Goal: Information Seeking & Learning: Find specific fact

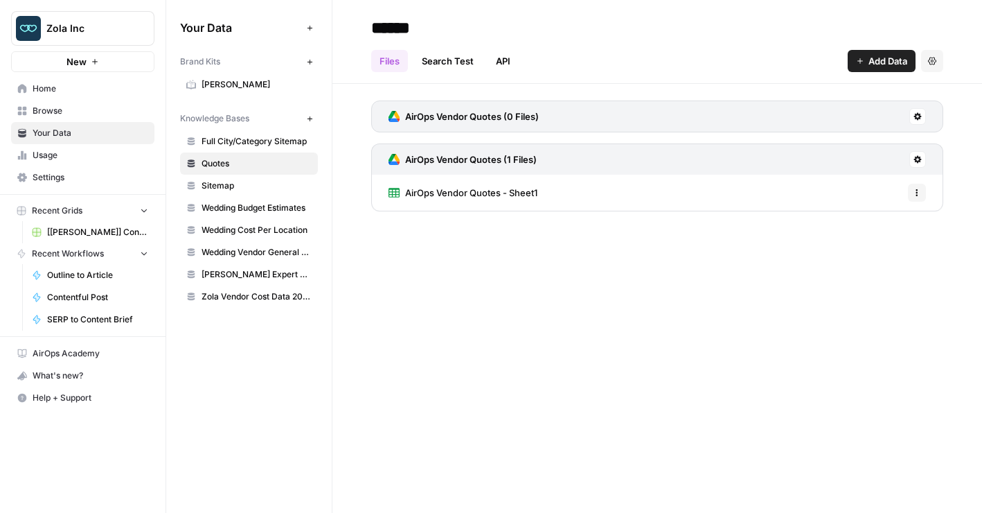
drag, startPoint x: 525, startPoint y: 124, endPoint x: 540, endPoint y: 188, distance: 66.2
click at [78, 234] on span "[[PERSON_NAME]] Content Creation" at bounding box center [97, 232] width 101 height 12
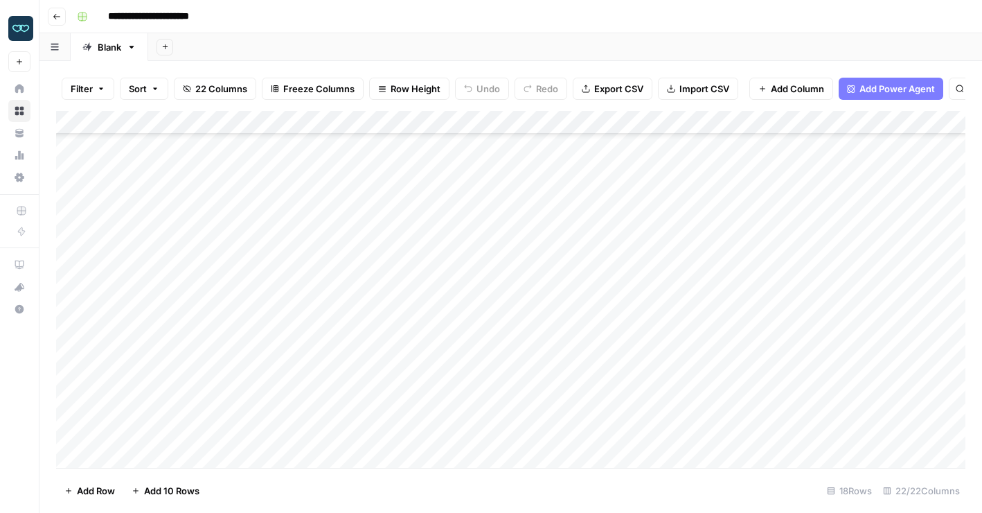
scroll to position [113, 0]
click at [197, 222] on div "Add Column" at bounding box center [511, 289] width 910 height 357
click at [193, 219] on div "Add Column" at bounding box center [511, 289] width 910 height 357
click at [191, 337] on div "Add Column" at bounding box center [511, 289] width 910 height 357
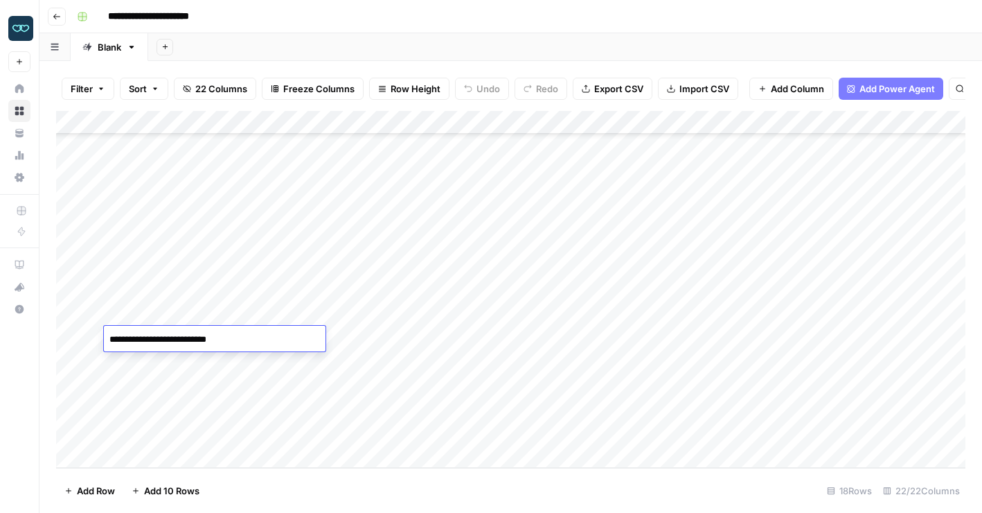
click at [191, 337] on textarea "**********" at bounding box center [215, 339] width 222 height 19
click at [479, 336] on div "Add Column" at bounding box center [511, 289] width 910 height 357
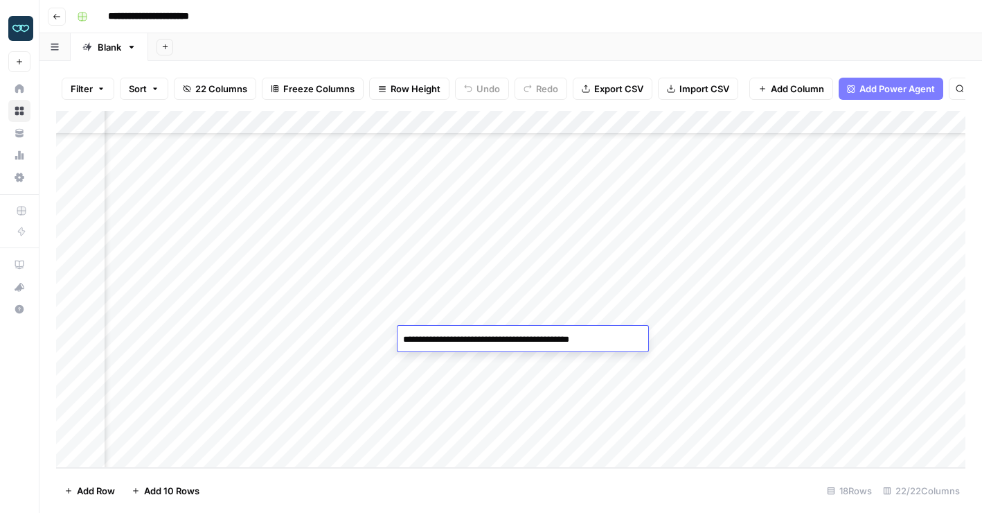
click at [570, 381] on div "Add Column" at bounding box center [511, 289] width 910 height 357
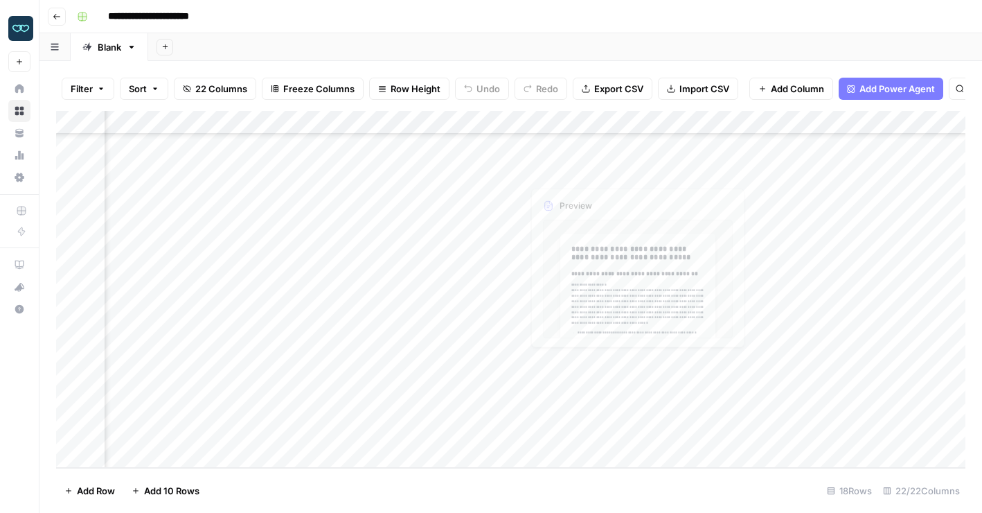
click at [578, 327] on div "Add Column" at bounding box center [511, 289] width 910 height 357
click at [651, 341] on div "Add Column" at bounding box center [511, 289] width 910 height 357
click at [647, 341] on div "Add Column" at bounding box center [511, 289] width 910 height 357
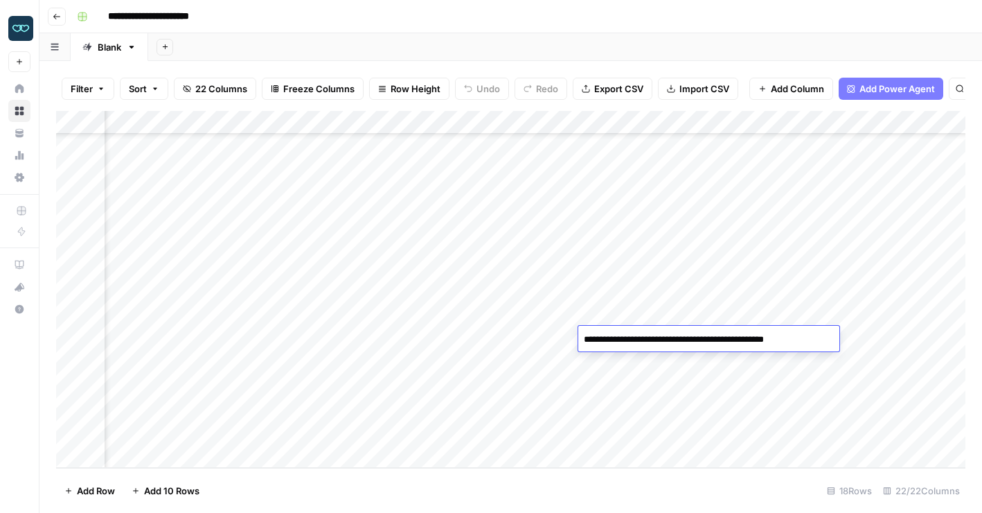
click at [647, 341] on textarea "**********" at bounding box center [708, 339] width 261 height 19
click at [738, 365] on div "Add Column" at bounding box center [511, 289] width 910 height 357
click at [754, 334] on div "Add Column" at bounding box center [511, 289] width 910 height 357
click at [810, 337] on div "Add Column" at bounding box center [511, 289] width 910 height 357
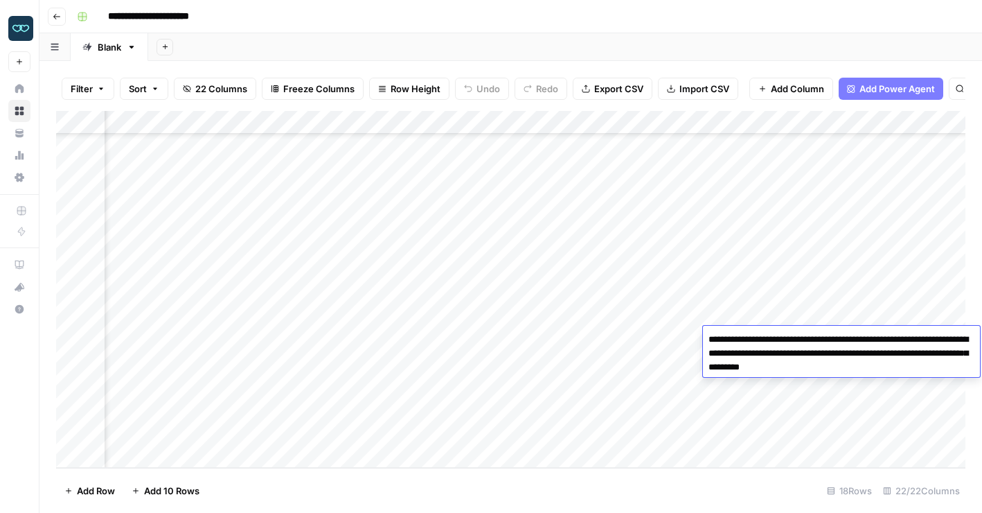
click at [810, 337] on textarea "**********" at bounding box center [841, 353] width 277 height 47
click at [665, 341] on div "Add Column" at bounding box center [511, 289] width 910 height 357
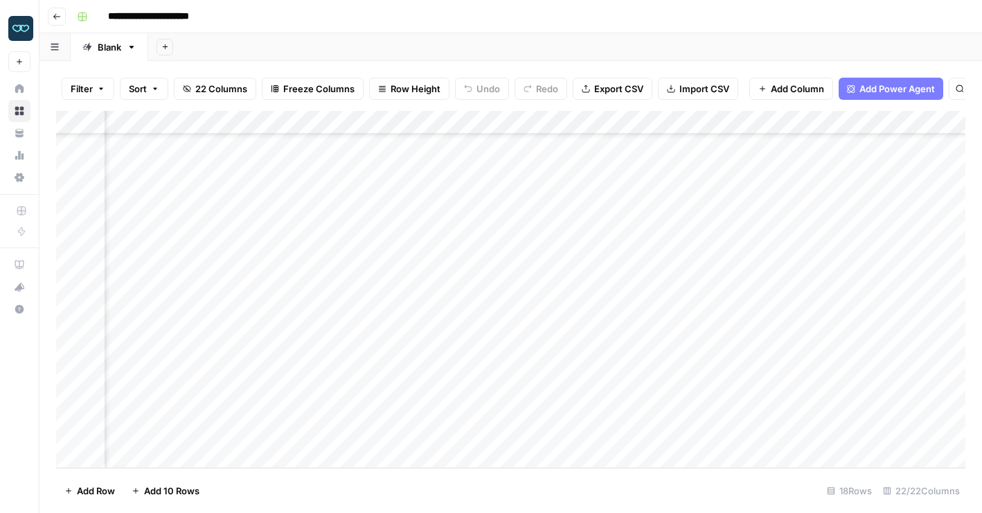
scroll to position [113, 1645]
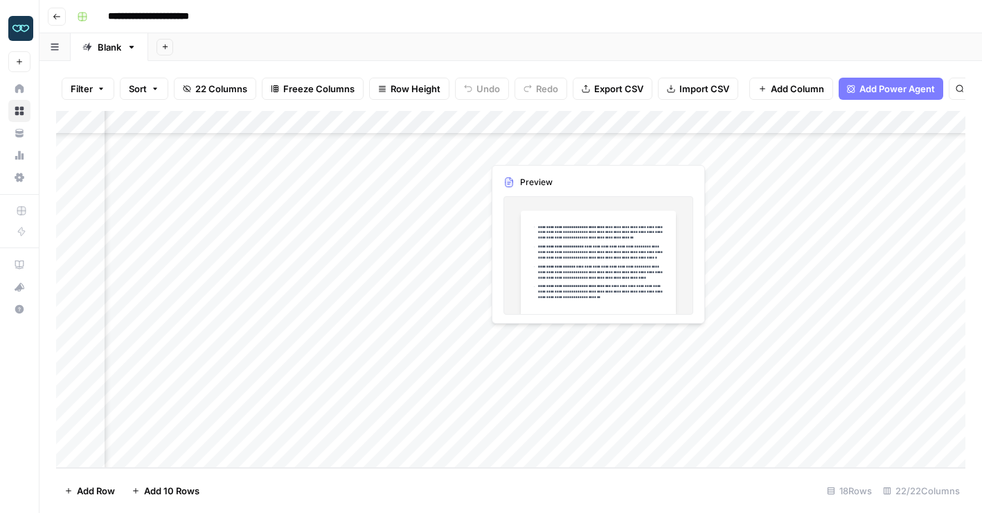
click at [562, 336] on div "Add Column" at bounding box center [511, 289] width 910 height 357
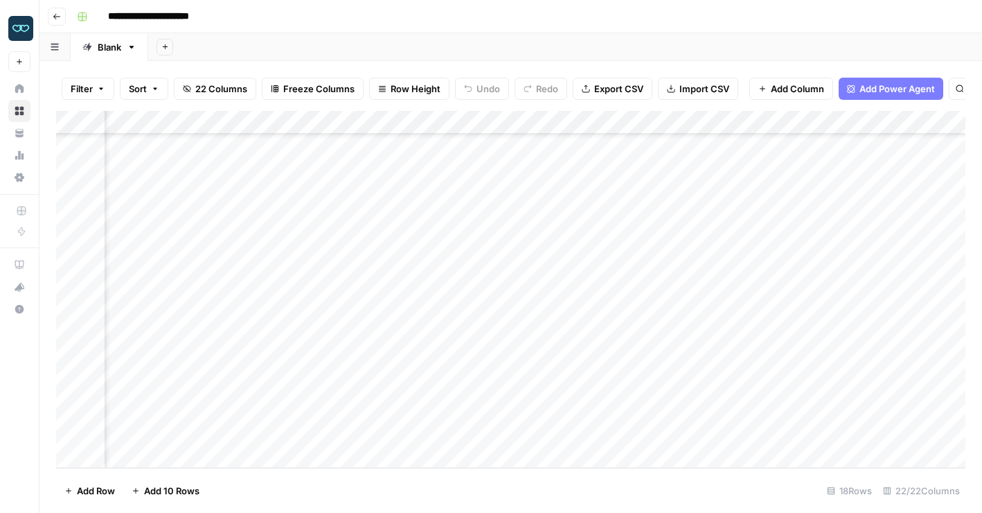
click at [591, 337] on div "Add Column" at bounding box center [511, 289] width 910 height 357
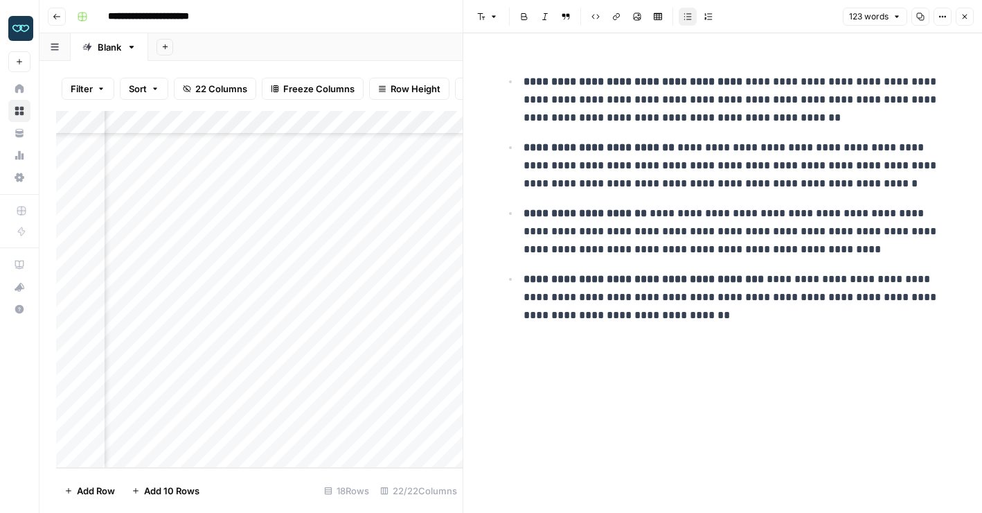
click at [419, 328] on div "Add Column" at bounding box center [259, 289] width 407 height 357
click at [962, 18] on icon "button" at bounding box center [965, 16] width 8 height 8
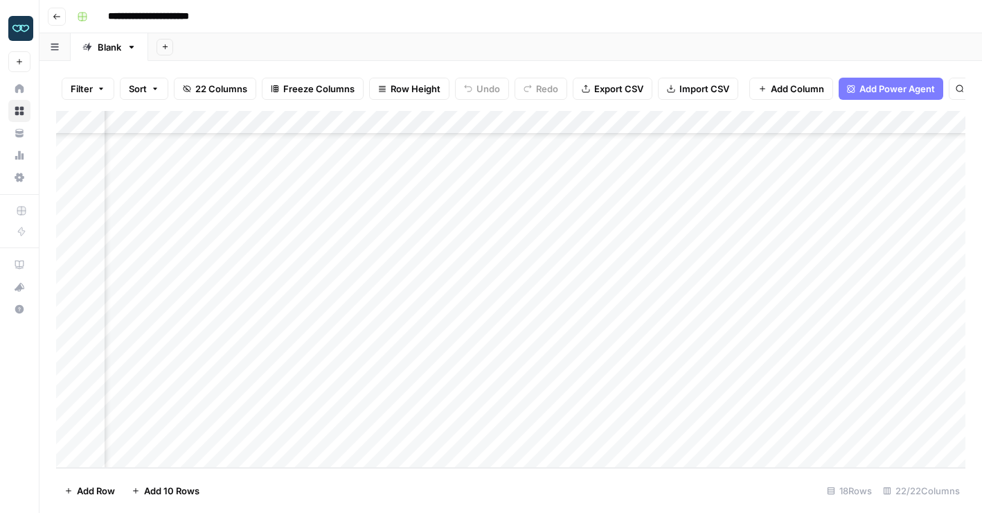
scroll to position [113, 1552]
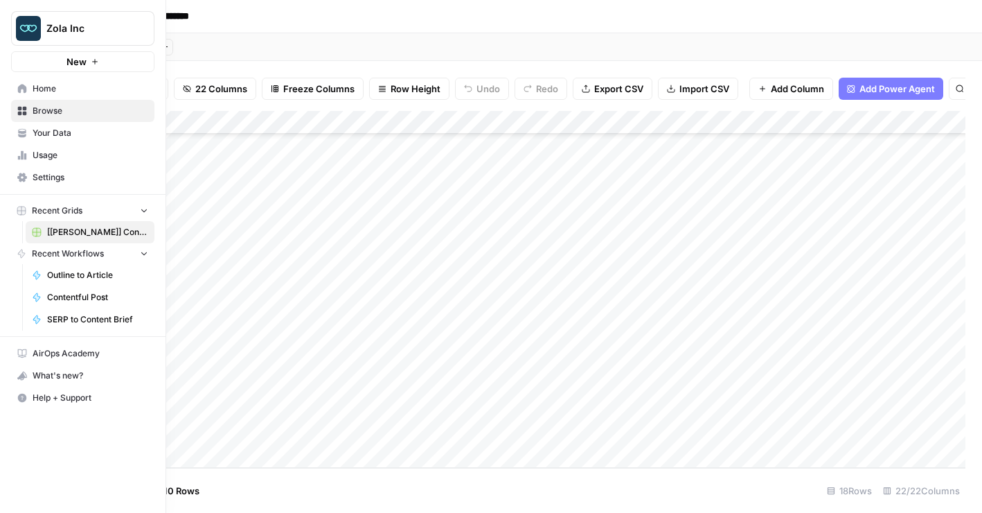
click at [94, 134] on span "Your Data" at bounding box center [91, 133] width 116 height 12
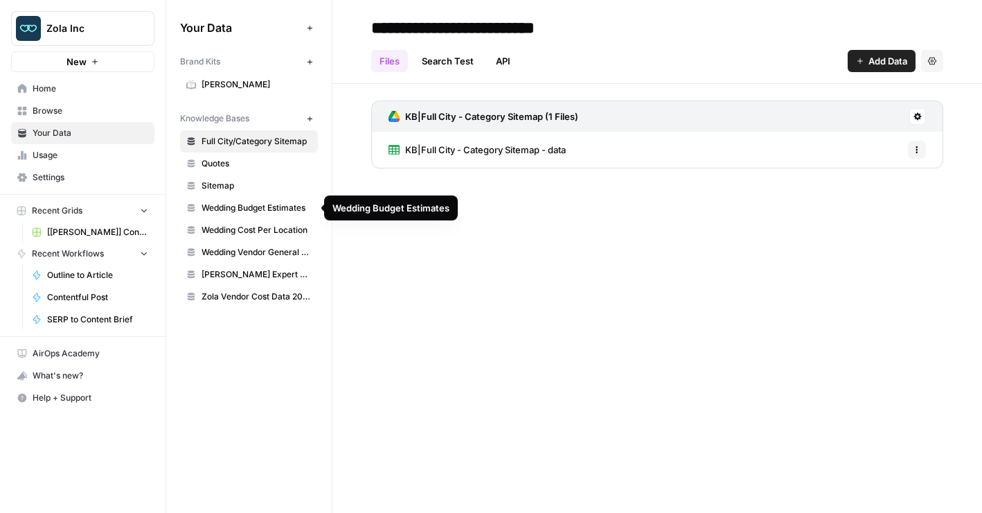
click at [254, 207] on span "Wedding Budget Estimates" at bounding box center [257, 208] width 110 height 12
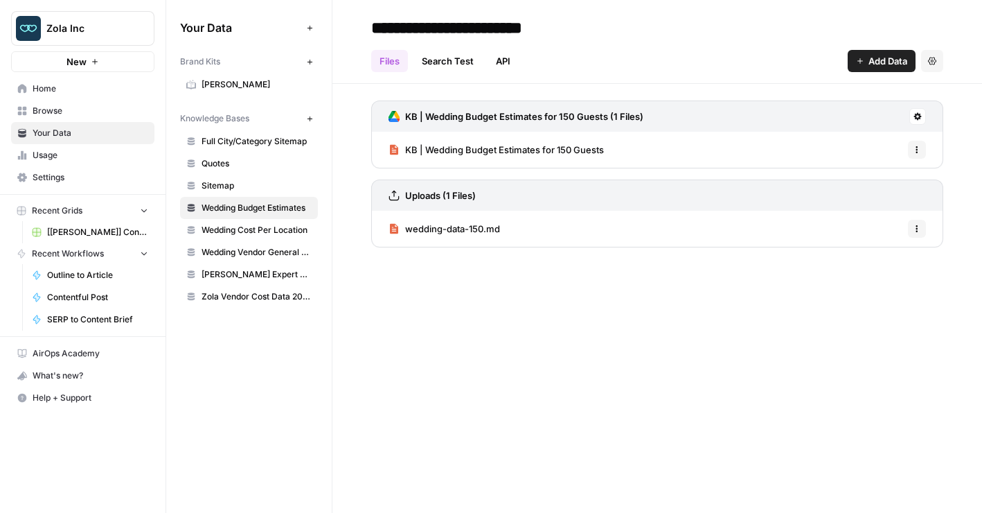
click at [455, 231] on span "wedding-data-150.md" at bounding box center [452, 229] width 95 height 14
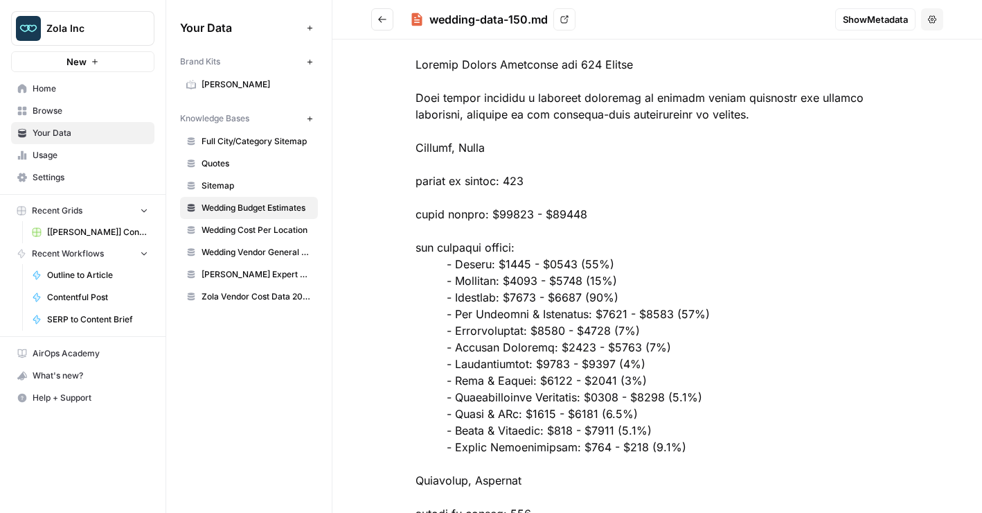
scroll to position [53, 0]
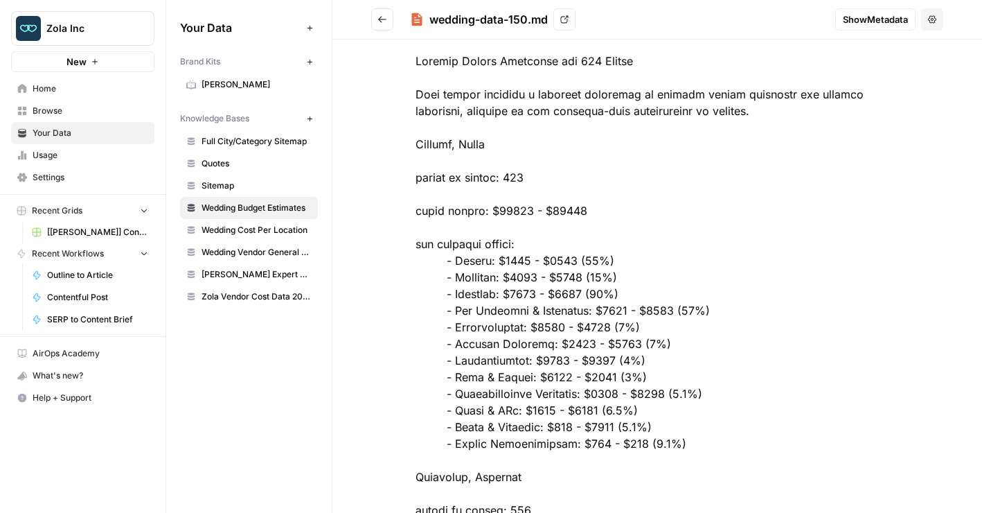
drag, startPoint x: 507, startPoint y: 293, endPoint x: 598, endPoint y: 293, distance: 90.7
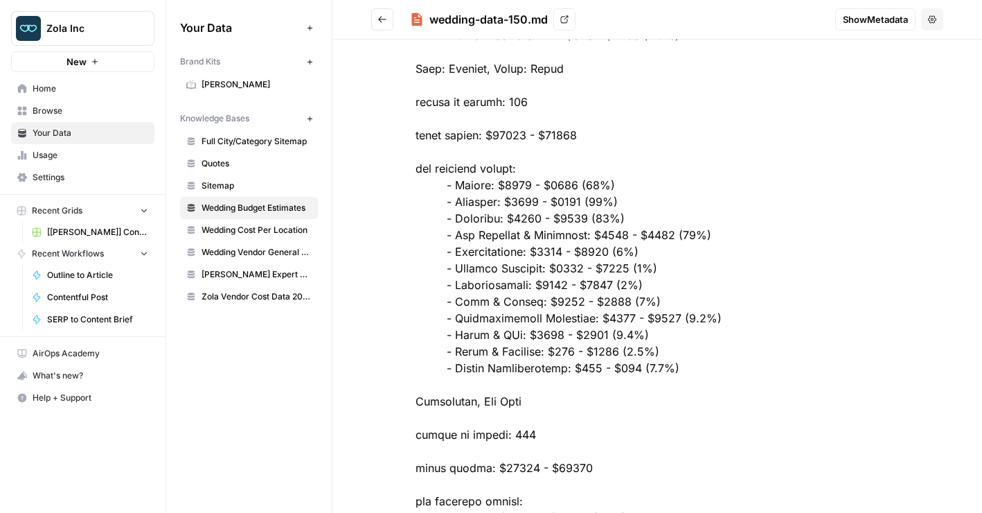
scroll to position [826, 0]
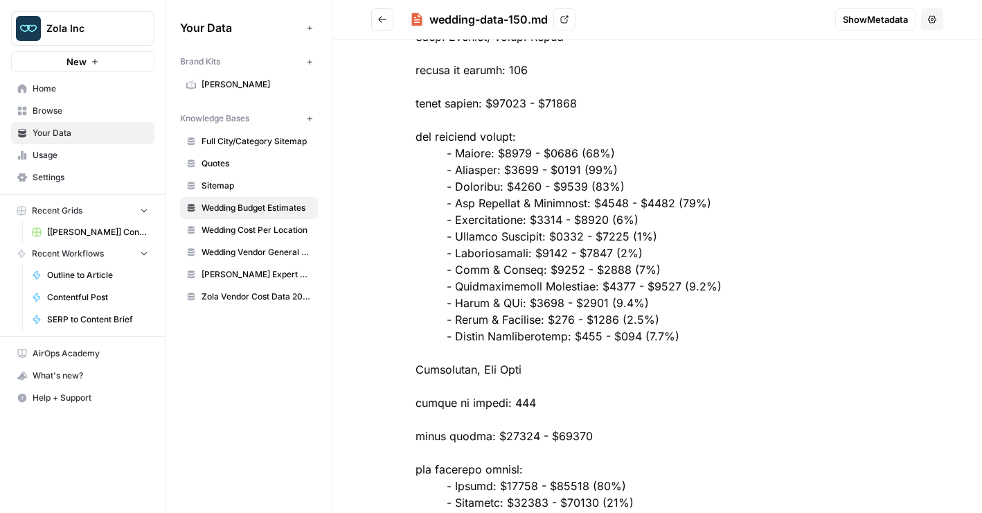
click at [260, 253] on span "Wedding Vendor General Sitemap" at bounding box center [257, 252] width 110 height 12
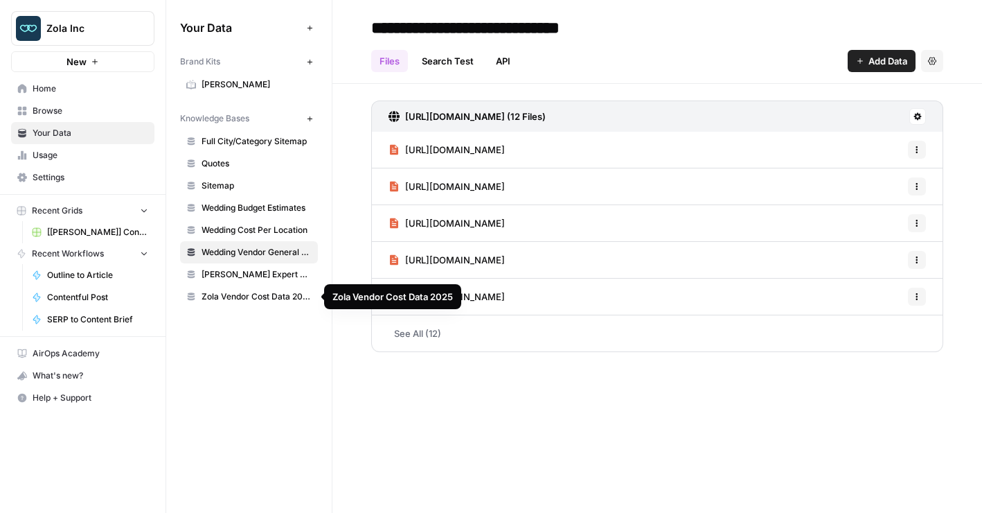
click at [262, 303] on link "Zola Vendor Cost Data 2025" at bounding box center [249, 296] width 138 height 22
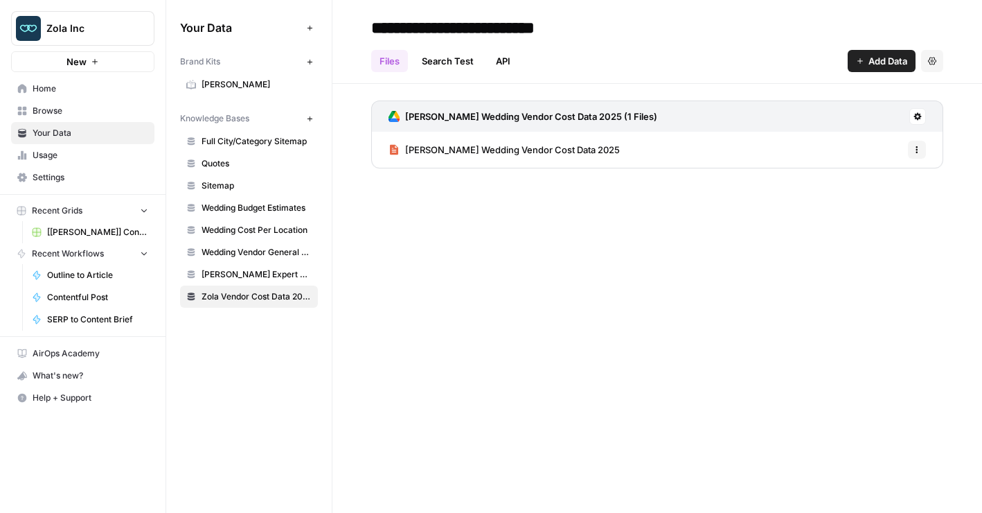
click at [480, 148] on span "[PERSON_NAME] Wedding Vendor Cost Data 2025" at bounding box center [512, 150] width 215 height 14
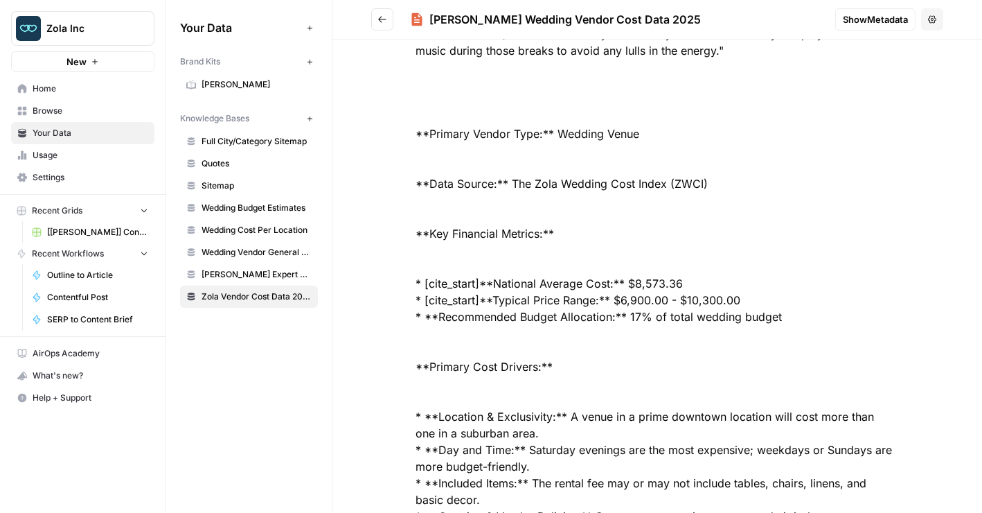
scroll to position [2307, 0]
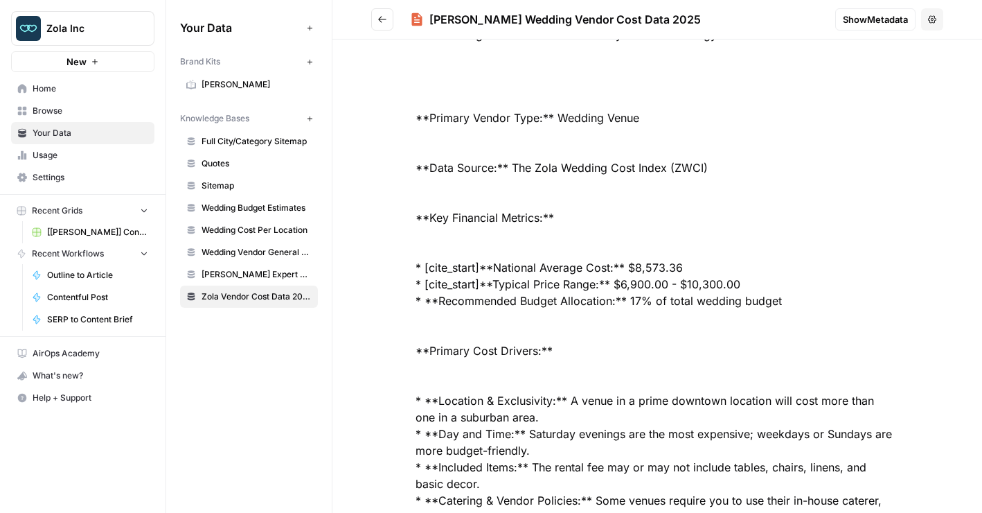
drag, startPoint x: 696, startPoint y: 242, endPoint x: 619, endPoint y: 252, distance: 77.6
drag, startPoint x: 694, startPoint y: 252, endPoint x: 615, endPoint y: 251, distance: 79.0
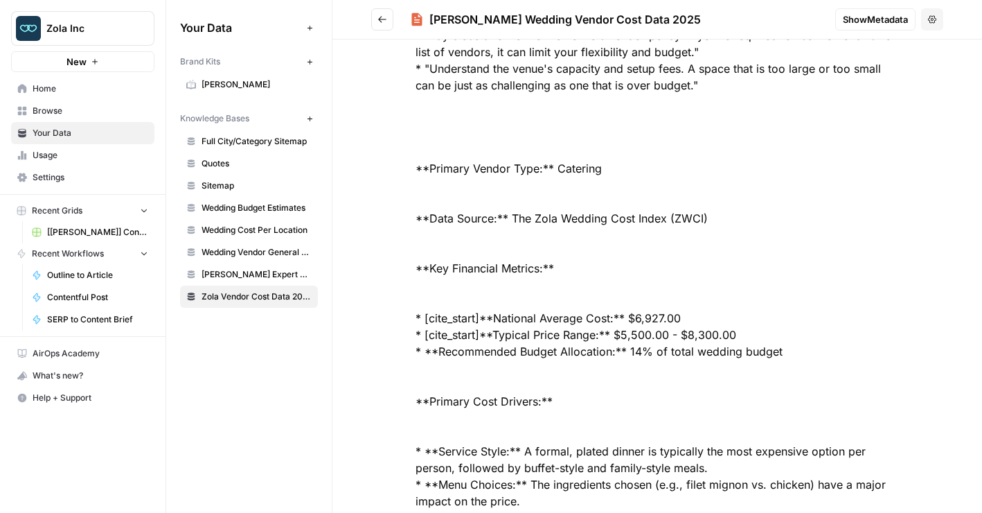
scroll to position [2925, 0]
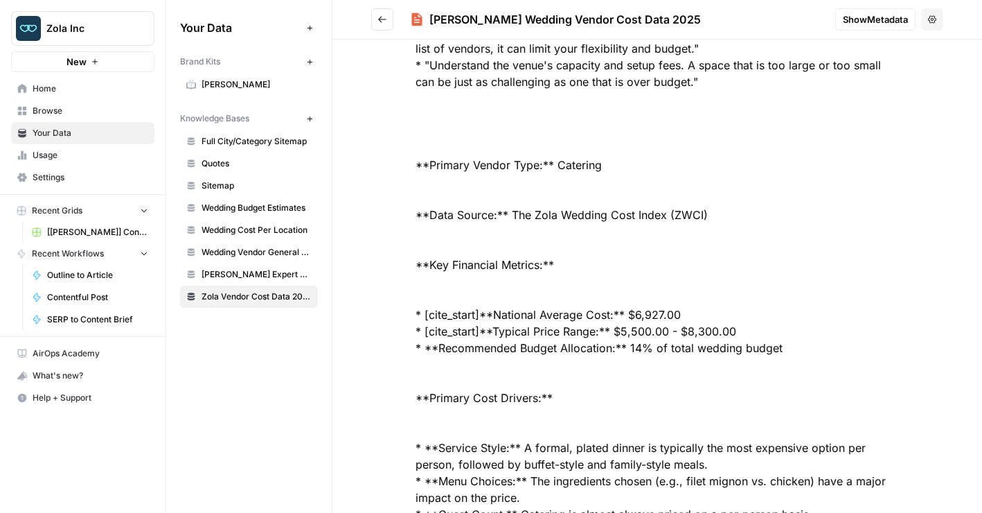
drag, startPoint x: 689, startPoint y: 295, endPoint x: 601, endPoint y: 295, distance: 88.0
